Goal: Information Seeking & Learning: Check status

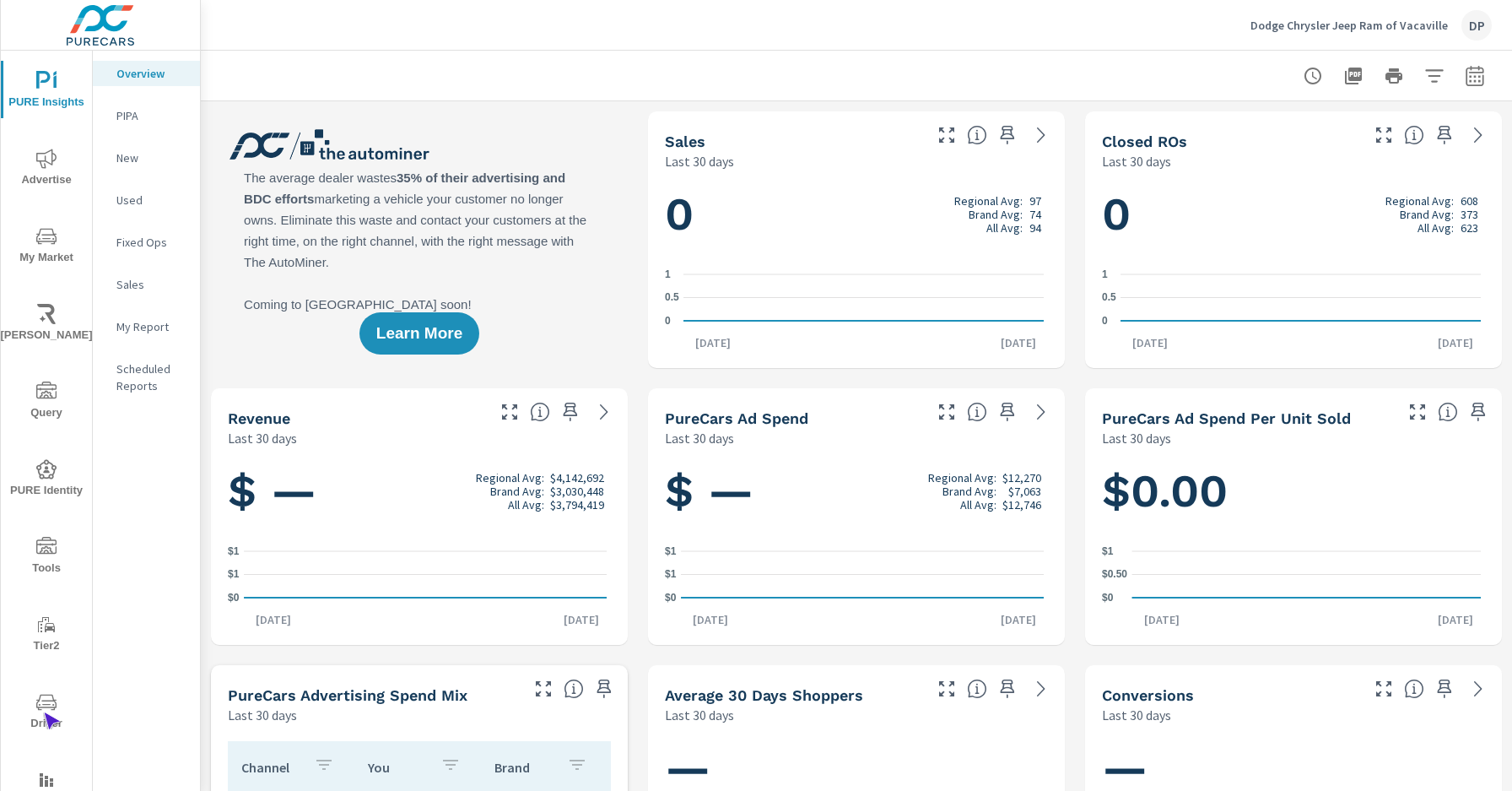
click at [43, 712] on span "Driver" at bounding box center [47, 713] width 81 height 42
